Goal: Information Seeking & Learning: Learn about a topic

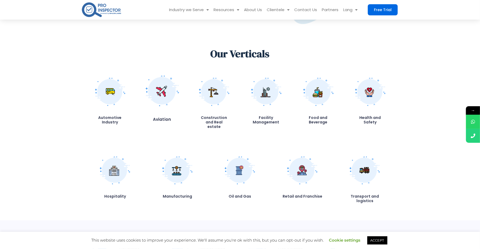
scroll to position [388, 0]
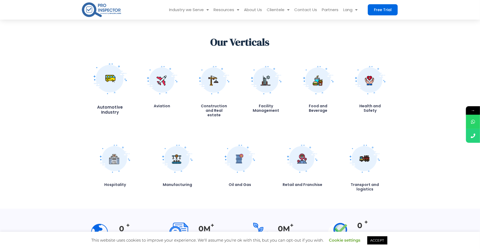
click at [118, 78] on img at bounding box center [110, 78] width 35 height 31
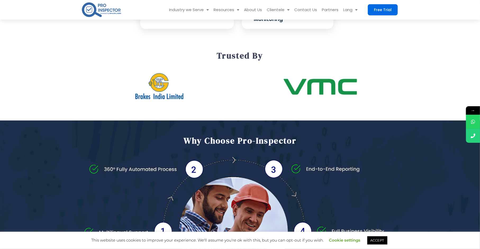
scroll to position [300, 0]
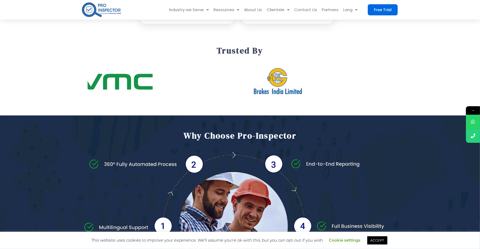
click at [238, 90] on img "1 / 2" at bounding box center [277, 82] width 79 height 32
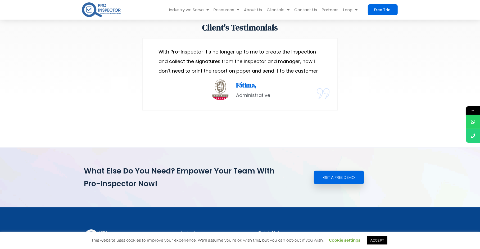
scroll to position [987, 0]
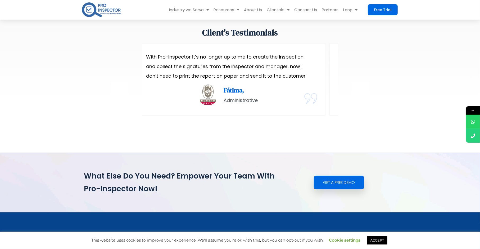
click at [222, 100] on div "Fátima, Administrative" at bounding box center [227, 95] width 163 height 23
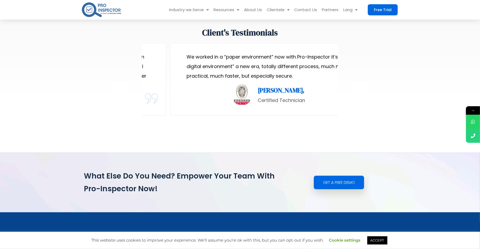
click at [148, 105] on div "With Pro-Inspector it’s no longer up to me to create the inspection and collect…" at bounding box center [68, 79] width 196 height 72
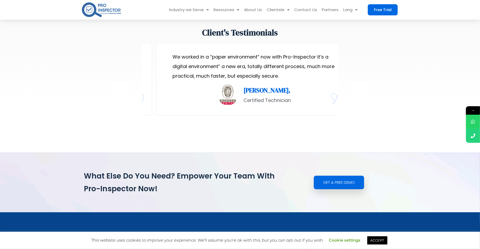
click at [206, 106] on div "João, Certified Technician" at bounding box center [253, 95] width 163 height 23
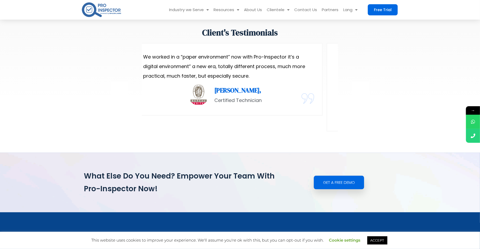
click at [214, 100] on div "João, Certified Technician" at bounding box center [237, 95] width 47 height 19
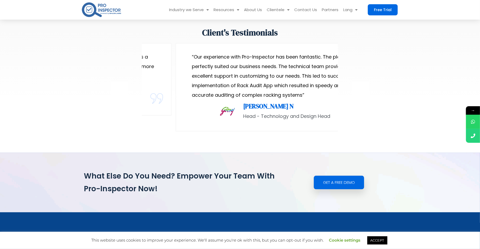
click at [192, 99] on p "“Our experience with Pro-Inspector has been fantastic. The platform perfectly s…" at bounding box center [273, 76] width 163 height 48
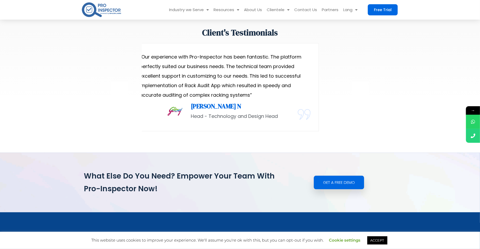
click at [104, 94] on section "Client's Testimonials Pro-Inspector is an excellent platform to create all our …" at bounding box center [239, 84] width 317 height 119
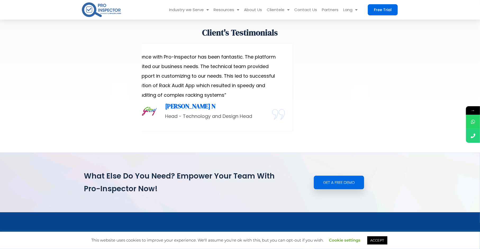
click at [394, 106] on section "Client's Testimonials Pro-Inspector is an excellent platform to create all our …" at bounding box center [239, 84] width 317 height 119
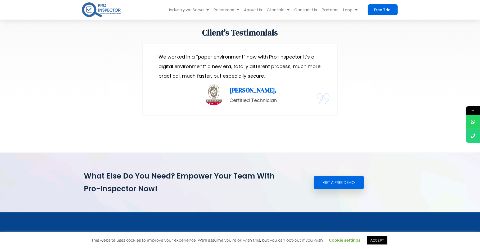
click at [415, 99] on section "Client's Testimonials Pro-Inspector is an excellent platform to create all our …" at bounding box center [240, 80] width 480 height 130
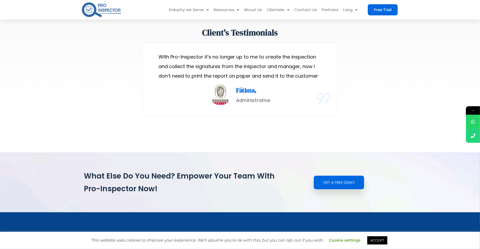
click at [418, 88] on section "Client's Testimonials Pro-Inspector is an excellent platform to create all our …" at bounding box center [240, 80] width 480 height 130
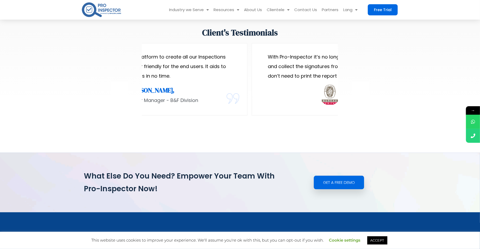
click at [248, 81] on div "Pro-Inspector is an excellent platform to create all our Inspections and Audit …" at bounding box center [150, 79] width 196 height 72
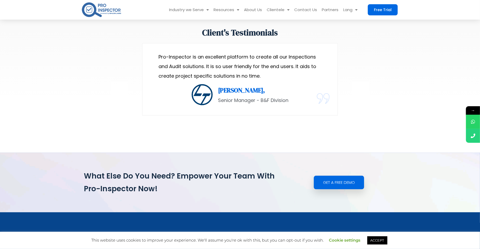
click at [397, 70] on section "Client's Testimonials Pro-Inspector is an excellent platform to create all our …" at bounding box center [239, 84] width 317 height 119
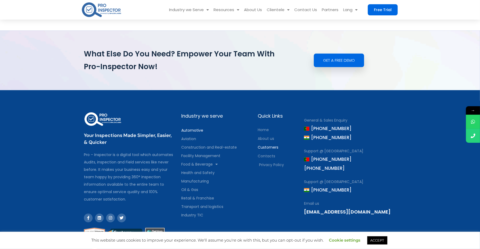
scroll to position [1128, 0]
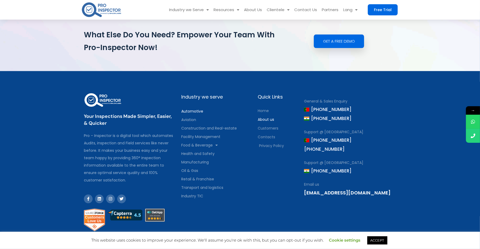
click at [271, 121] on span "About us" at bounding box center [266, 119] width 16 height 7
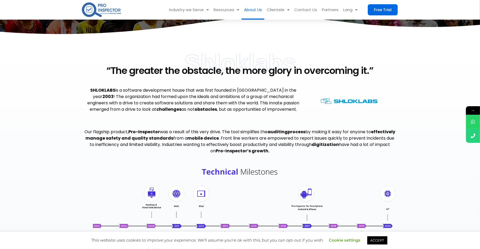
scroll to position [105, 0]
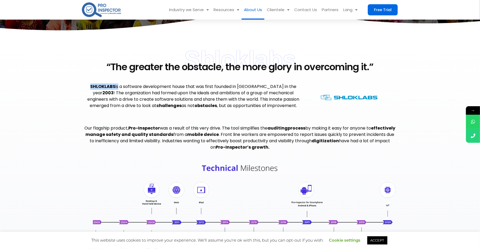
drag, startPoint x: 86, startPoint y: 84, endPoint x: 115, endPoint y: 86, distance: 28.9
click at [115, 86] on p "SHLOKLABS is a software development house that was first founded in Portugal in…" at bounding box center [193, 95] width 219 height 25
click at [181, 93] on p "SHLOKLABS is a software development house that was first founded in Portugal in…" at bounding box center [193, 95] width 219 height 25
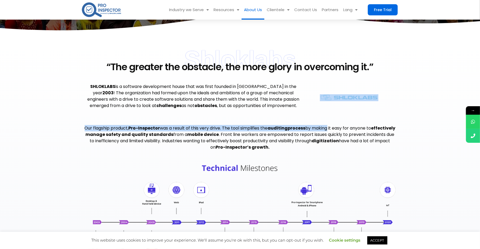
drag, startPoint x: 344, startPoint y: 102, endPoint x: 339, endPoint y: 125, distance: 23.8
click at [339, 125] on div "Shloklabs “The greater the obstacle, the more glory in overcoming it.” SHLOKLAB…" at bounding box center [239, 168] width 317 height 240
click at [346, 97] on img at bounding box center [349, 97] width 58 height 7
click at [319, 108] on div at bounding box center [349, 97] width 93 height 36
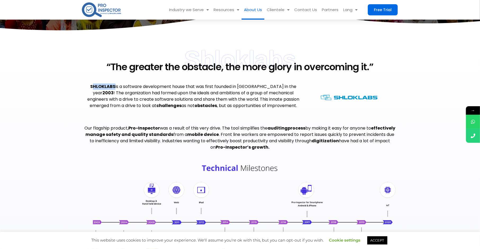
drag, startPoint x: 99, startPoint y: 85, endPoint x: 111, endPoint y: 86, distance: 12.4
click at [111, 86] on strong "SHLOKLABS" at bounding box center [102, 86] width 25 height 6
click at [90, 86] on strong "SHLOKLABS" at bounding box center [102, 86] width 25 height 6
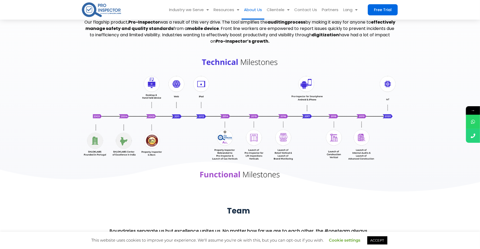
drag, startPoint x: 266, startPoint y: 110, endPoint x: 260, endPoint y: 157, distance: 47.4
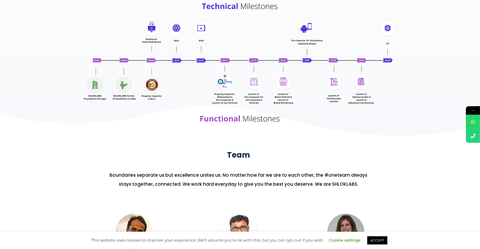
scroll to position [0, 0]
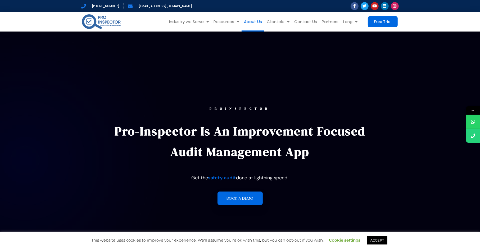
click at [260, 25] on link "About Us" at bounding box center [252, 22] width 23 height 20
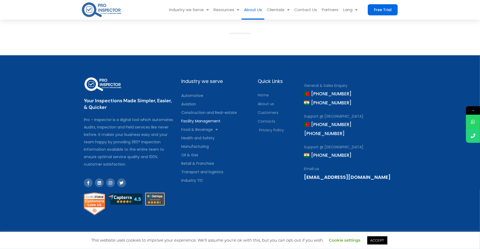
scroll to position [620, 0]
